Goal: Task Accomplishment & Management: Use online tool/utility

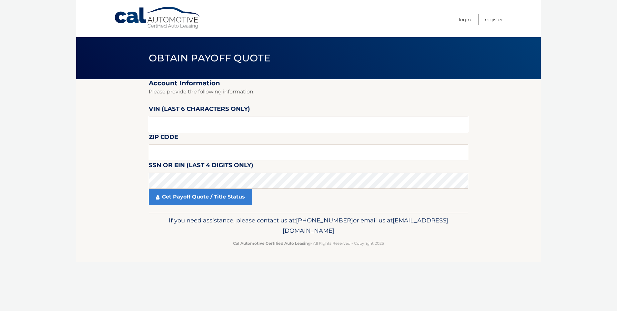
click at [157, 124] on input "text" at bounding box center [309, 124] width 320 height 16
type input "033086"
click at [180, 152] on input "text" at bounding box center [309, 152] width 320 height 16
type input "07960"
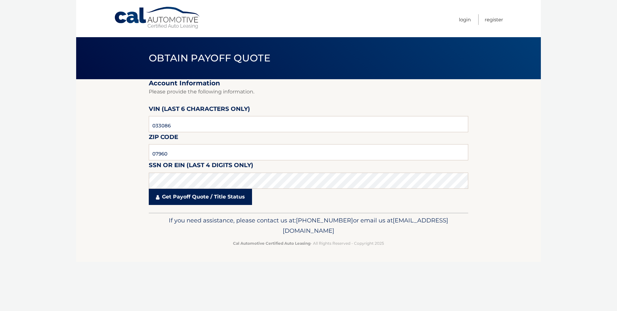
click at [173, 192] on link "Get Payoff Quote / Title Status" at bounding box center [200, 197] width 103 height 16
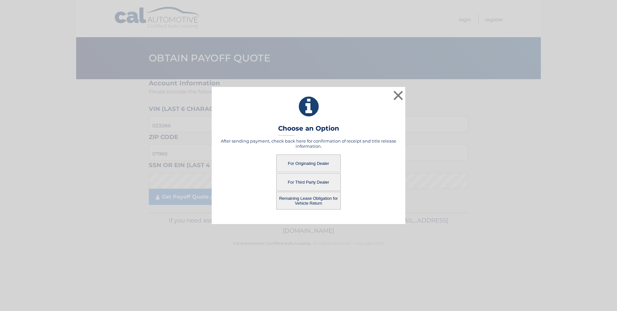
click at [293, 159] on button "For Originating Dealer" at bounding box center [308, 163] width 65 height 18
click at [291, 159] on button "For Originating Dealer" at bounding box center [308, 163] width 65 height 18
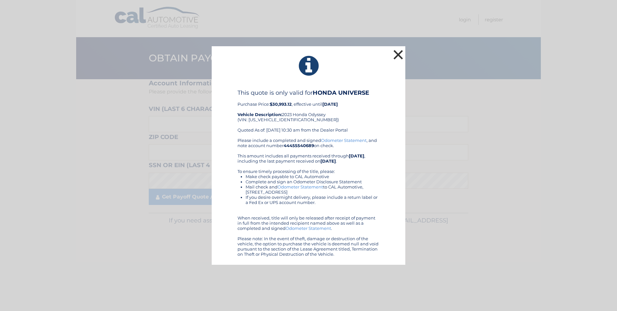
click at [398, 54] on button "×" at bounding box center [398, 54] width 13 height 13
